Goal: Check status: Check status

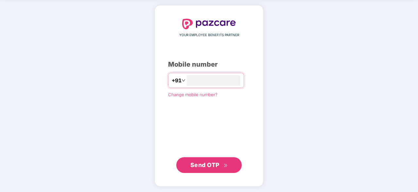
type input "**********"
click at [228, 162] on button "Send OTP" at bounding box center [208, 165] width 65 height 16
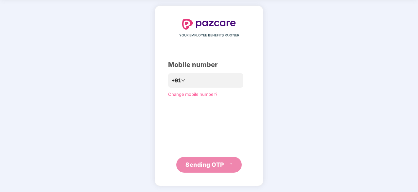
scroll to position [22, 0]
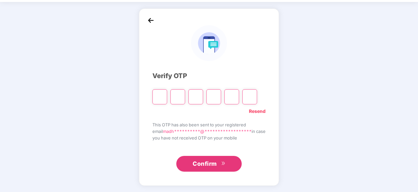
type input "*"
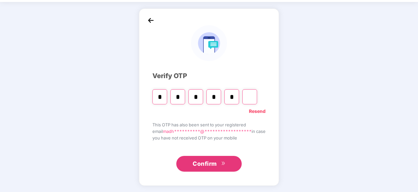
type input "*"
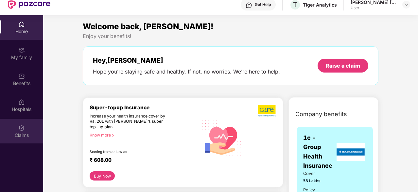
click at [21, 130] on img at bounding box center [21, 127] width 7 height 7
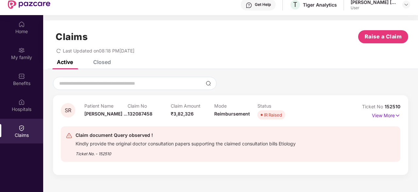
scroll to position [37, 0]
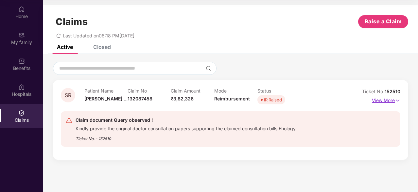
click at [382, 102] on p "View More" at bounding box center [386, 99] width 28 height 9
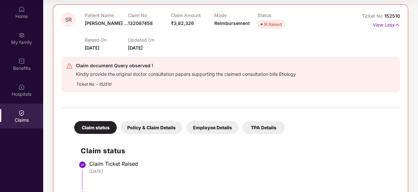
scroll to position [75, 0]
click at [236, 75] on div "Kindly provide the original doctor consultation papers supporting the claimed c…" at bounding box center [186, 74] width 220 height 8
click at [243, 82] on div "Ticket No. - 152510" at bounding box center [186, 82] width 220 height 10
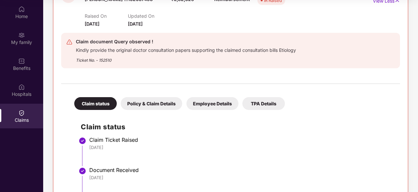
scroll to position [0, 0]
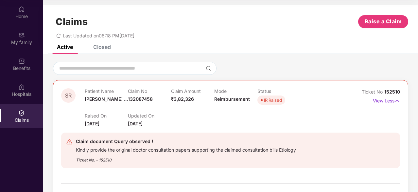
click at [97, 44] on div "Claims Raise a Claim Last Updated on 08:18 PM[DATE]" at bounding box center [230, 25] width 375 height 40
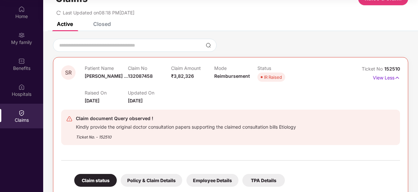
scroll to position [24, 0]
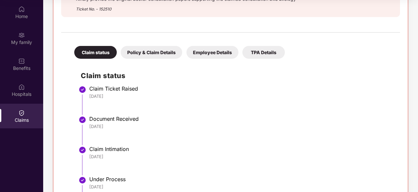
click at [214, 49] on div "Employee Details" at bounding box center [213, 52] width 52 height 13
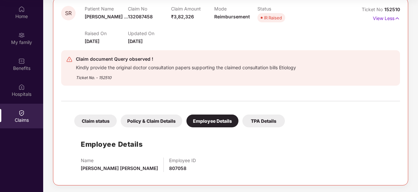
scroll to position [82, 0]
click at [153, 120] on div "Policy & Claim Details" at bounding box center [152, 121] width 62 height 13
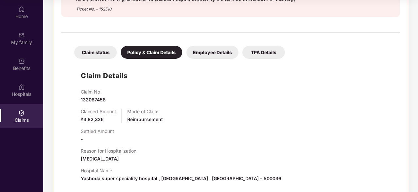
click at [253, 50] on div "TPA Details" at bounding box center [264, 52] width 43 height 13
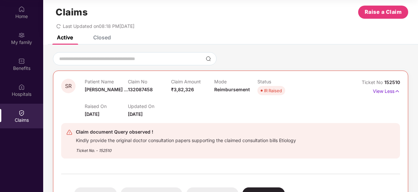
scroll to position [0, 0]
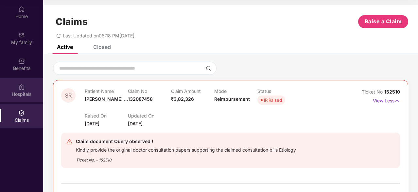
click at [20, 88] on img at bounding box center [21, 86] width 7 height 7
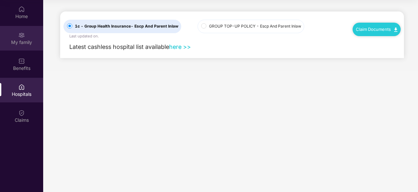
click at [20, 32] on img at bounding box center [21, 35] width 7 height 7
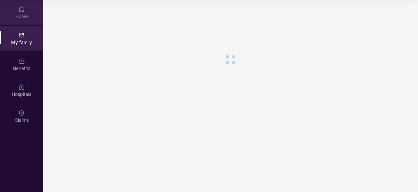
click at [21, 8] on img at bounding box center [21, 9] width 7 height 7
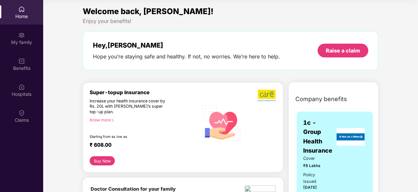
click at [232, 74] on div "Welcome back, [PERSON_NAME]! Enjoy your benefits! Hey, [PERSON_NAME] you’re sta…" at bounding box center [230, 40] width 301 height 71
